Goal: Information Seeking & Learning: Learn about a topic

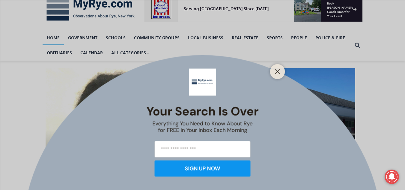
scroll to position [80, 0]
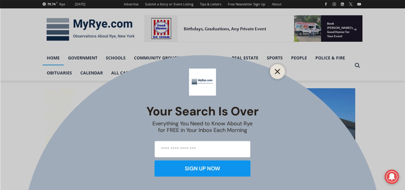
click at [277, 71] on line "Close" at bounding box center [277, 71] width 4 height 4
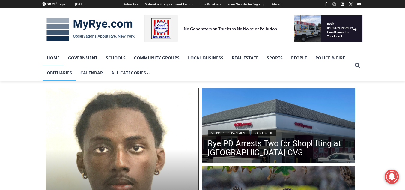
click at [49, 71] on link "Obituaries" at bounding box center [60, 72] width 34 height 15
